Goal: Transaction & Acquisition: Purchase product/service

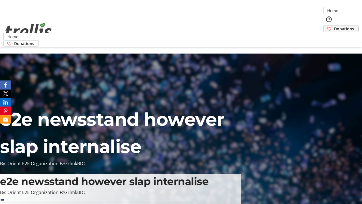
click at [334, 26] on span "Donations" at bounding box center [344, 29] width 20 height 6
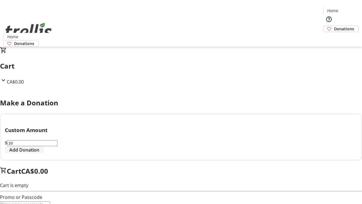
click at [39, 153] on span "Add Donation" at bounding box center [24, 149] width 30 height 7
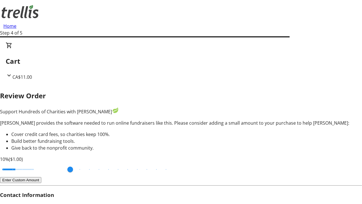
type input "20"
click at [40, 163] on input "Cover fees percentage" at bounding box center [18, 169] width 44 height 12
